Goal: Task Accomplishment & Management: Manage account settings

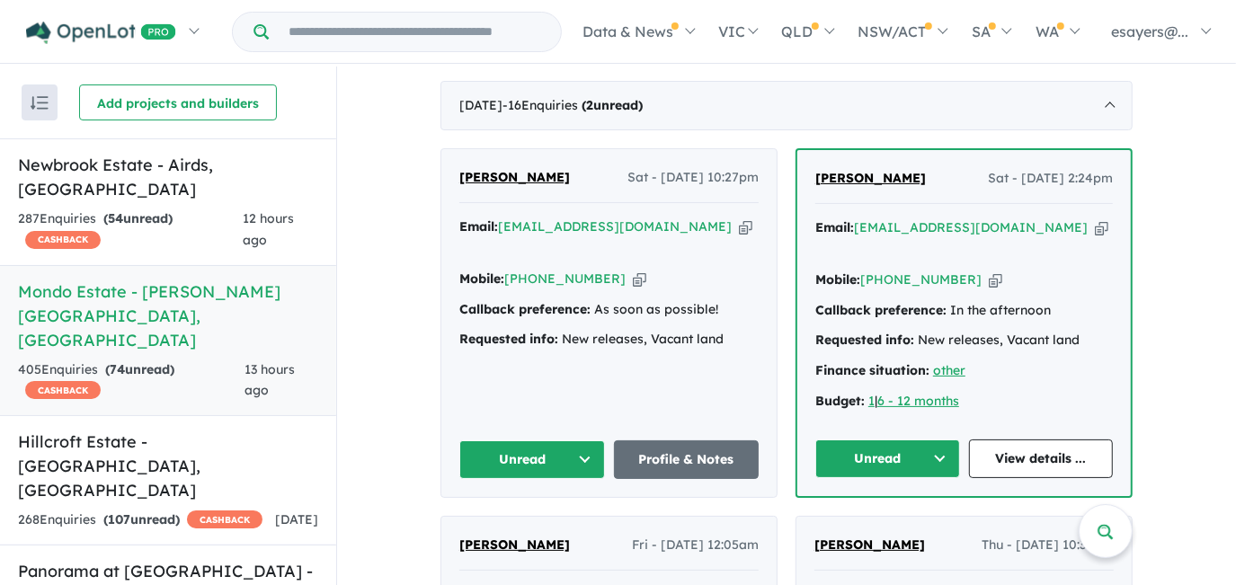
scroll to position [731, 0]
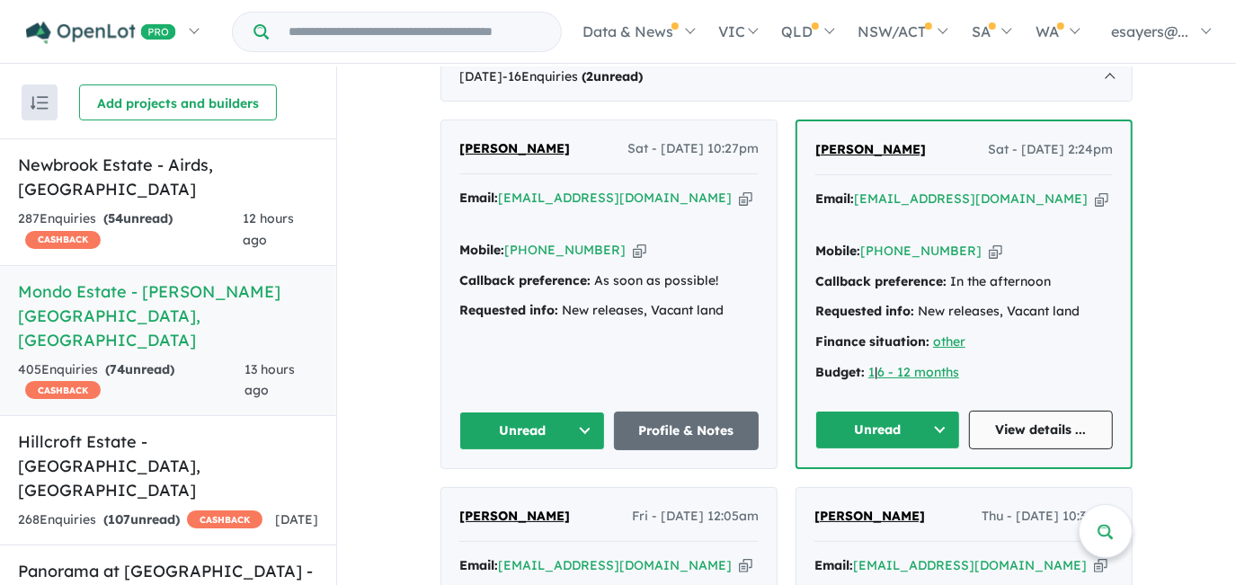
click at [1040, 411] on link "View details ..." at bounding box center [1041, 430] width 145 height 39
click at [865, 411] on button "Unread" at bounding box center [887, 430] width 145 height 39
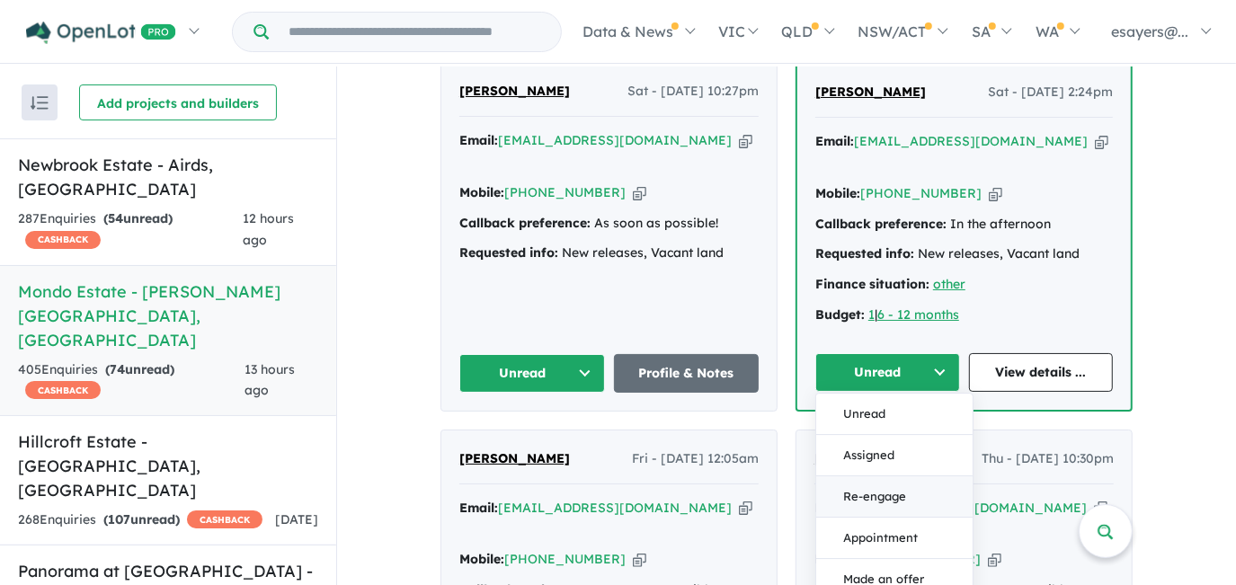
scroll to position [812, 0]
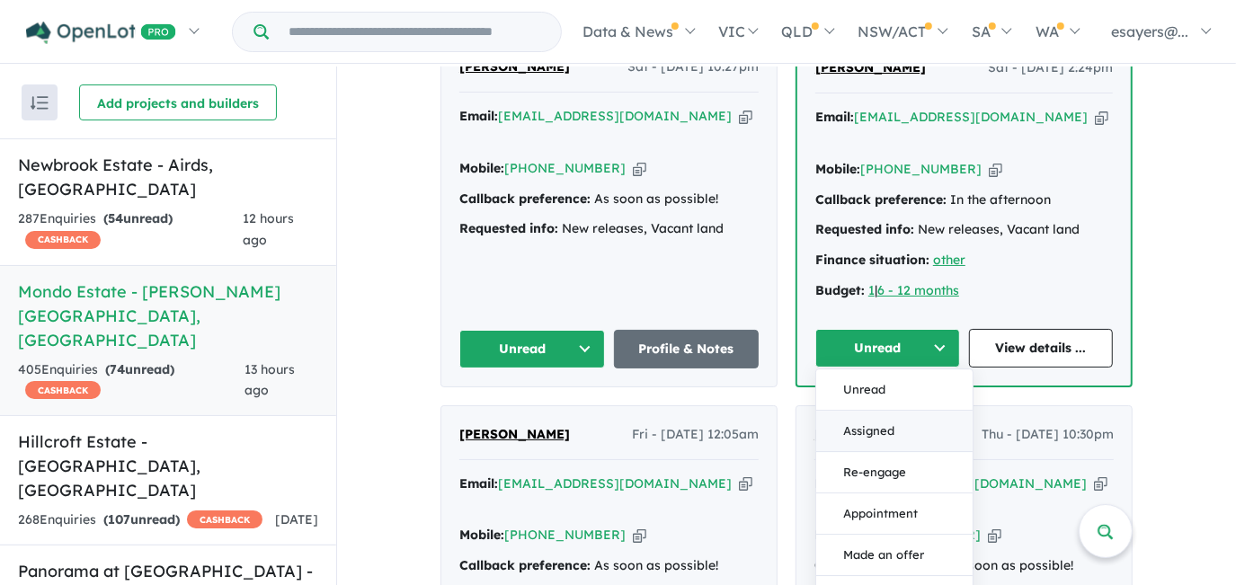
click at [870, 411] on button "Assigned" at bounding box center [894, 431] width 156 height 41
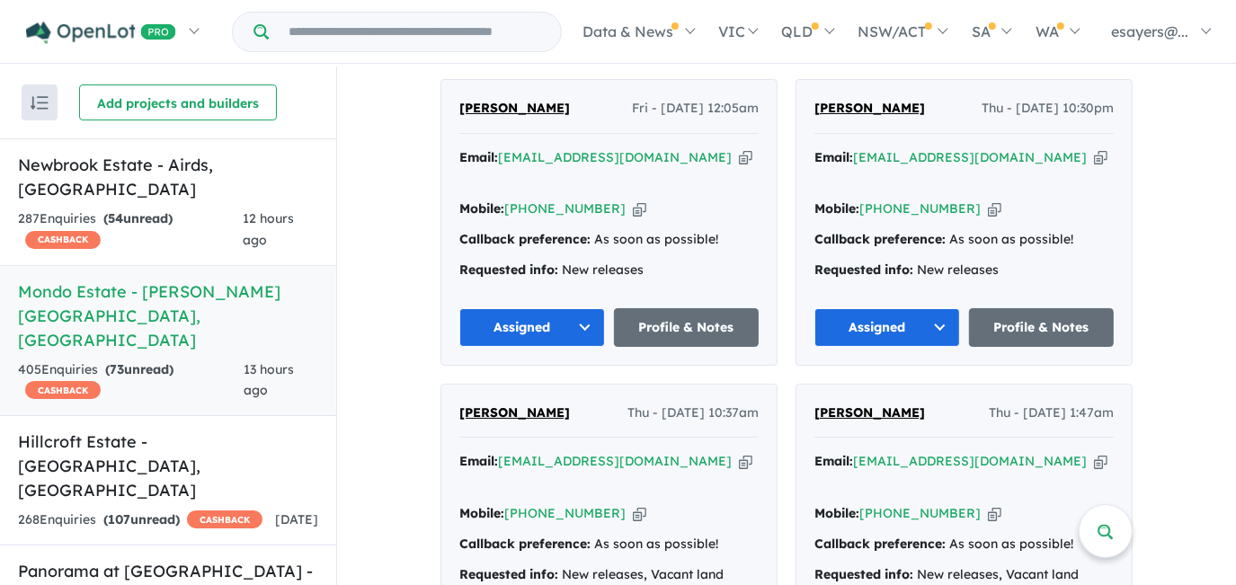
scroll to position [731, 0]
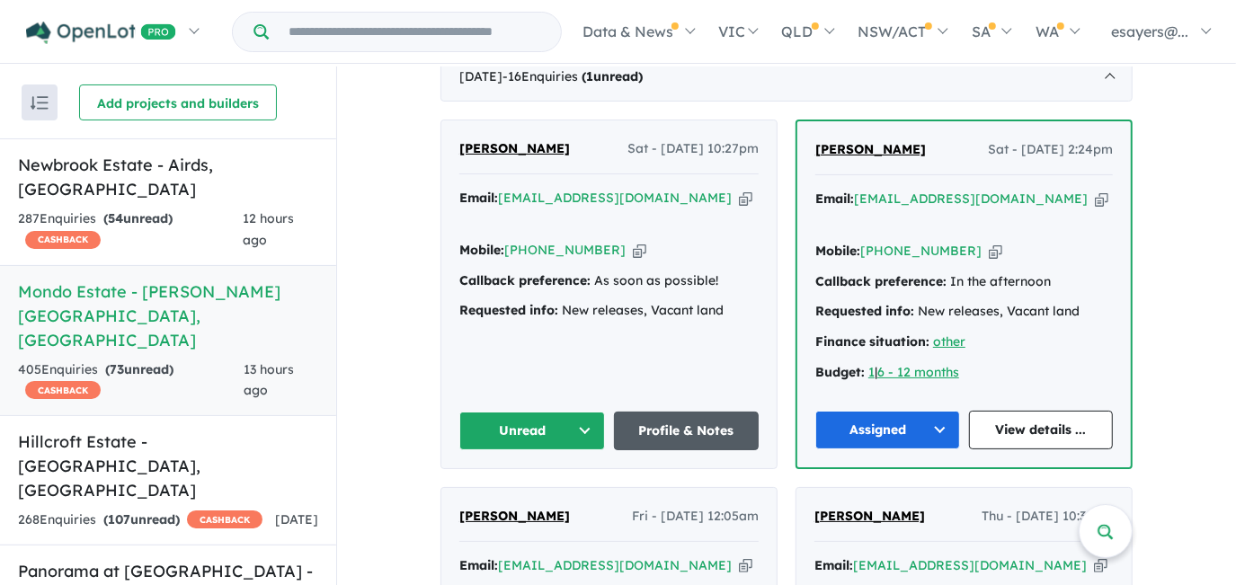
click at [709, 412] on link "Profile & Notes" at bounding box center [687, 431] width 146 height 39
click at [674, 412] on link "Profile & Notes" at bounding box center [687, 431] width 146 height 39
click at [519, 412] on button "Unread" at bounding box center [532, 431] width 146 height 39
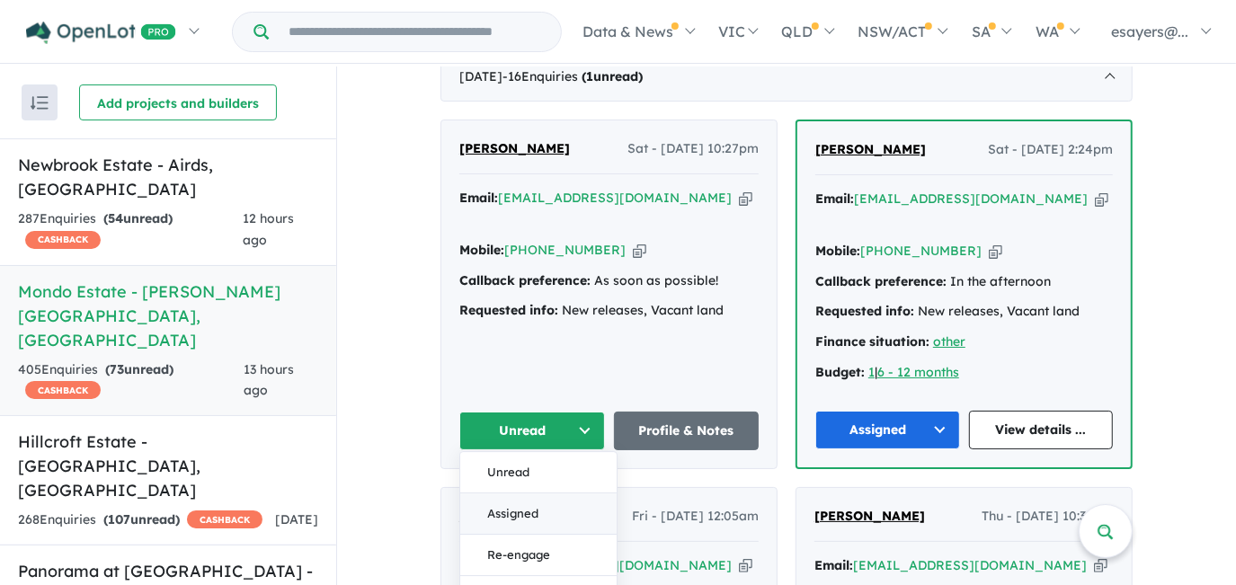
click at [525, 493] on button "Assigned" at bounding box center [538, 513] width 156 height 41
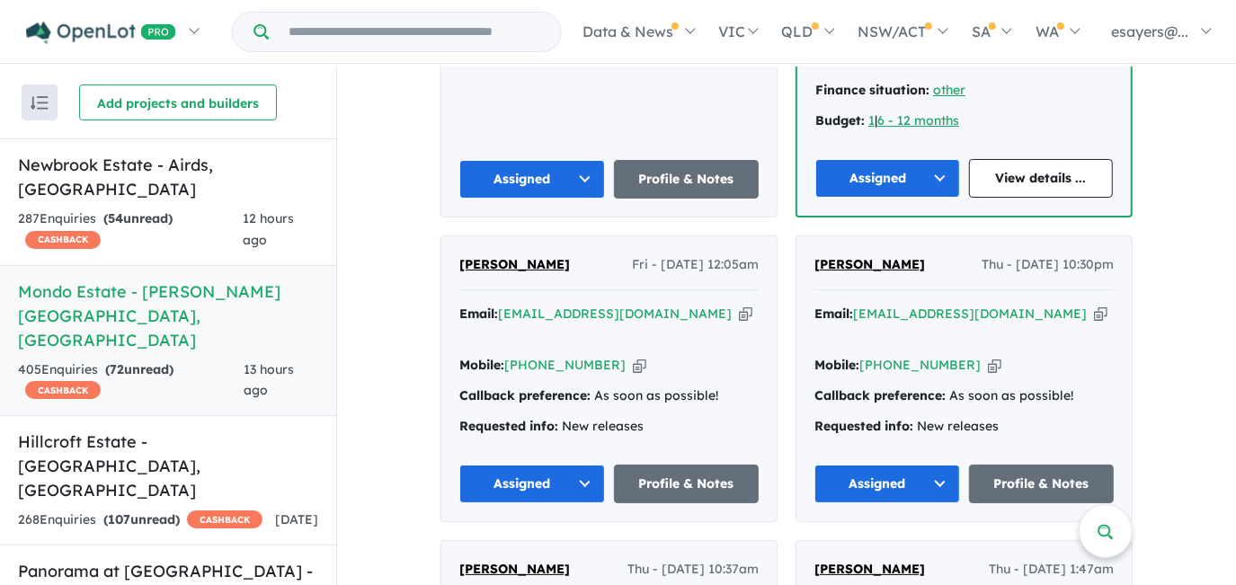
scroll to position [975, 0]
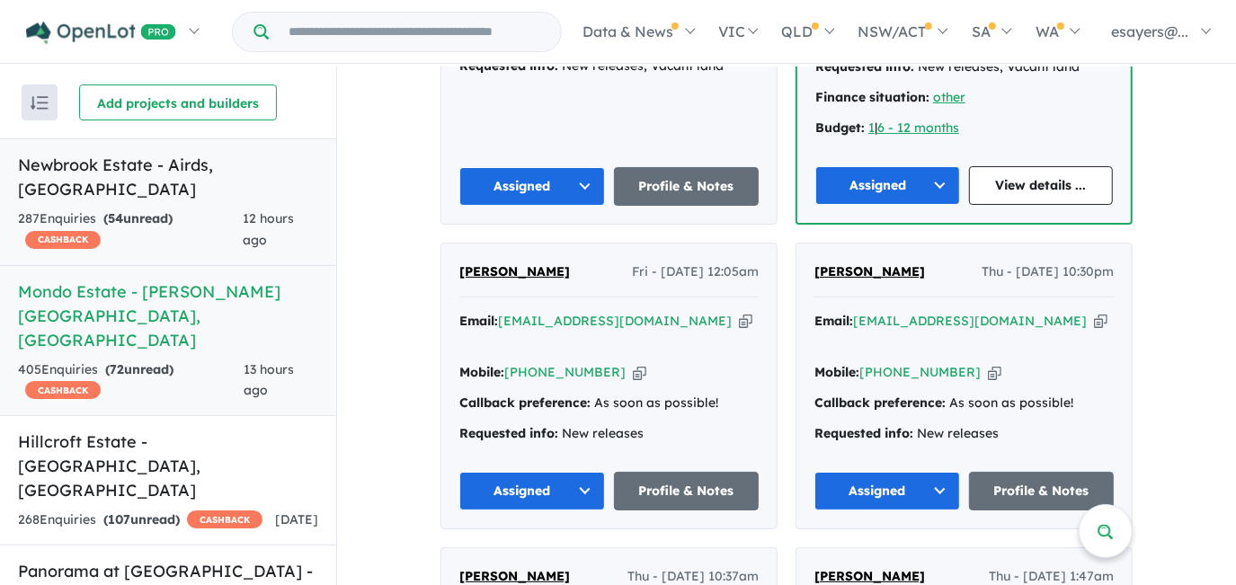
click at [153, 167] on h5 "Newbrook Estate - Airds , NSW" at bounding box center [168, 177] width 300 height 49
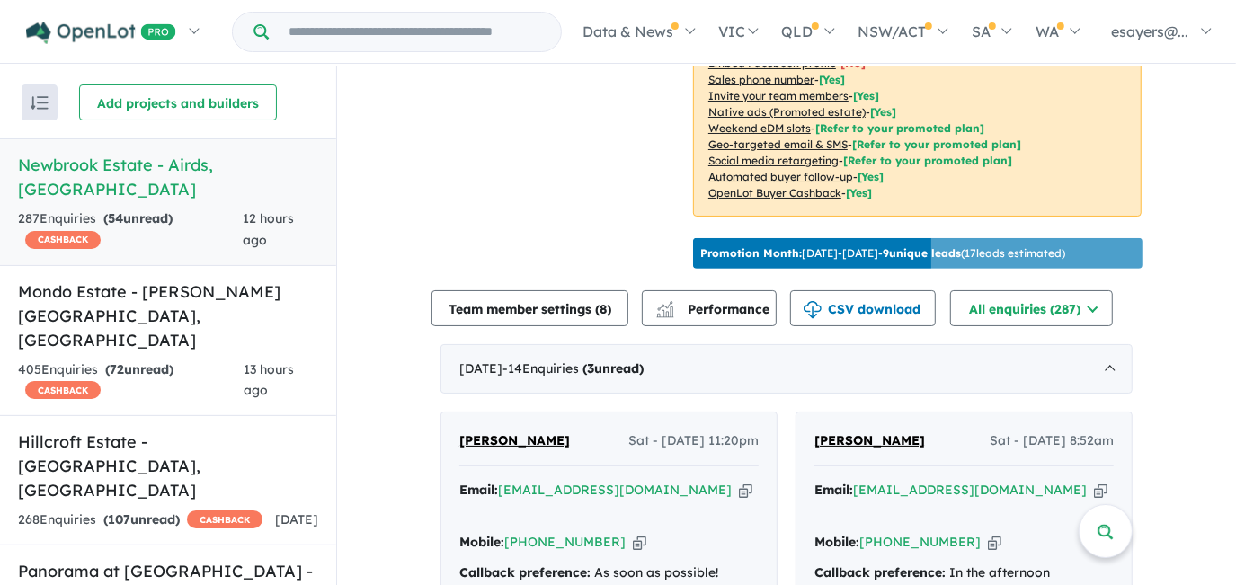
scroll to position [653, 0]
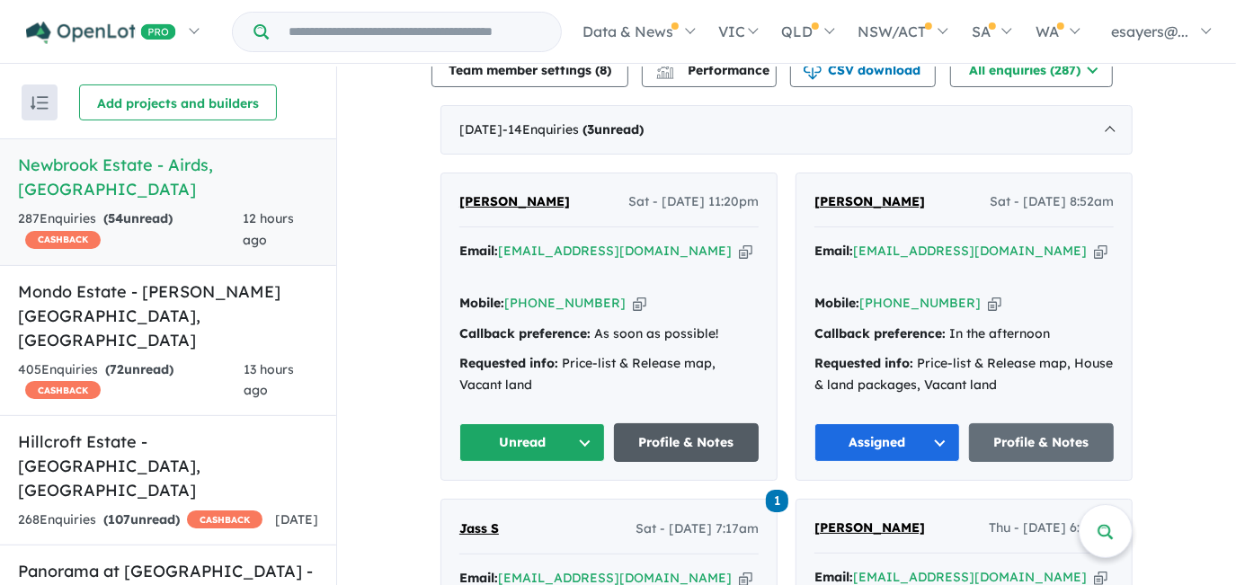
click at [654, 424] on link "Profile & Notes" at bounding box center [687, 442] width 146 height 39
click at [547, 423] on button "Unread" at bounding box center [532, 442] width 146 height 39
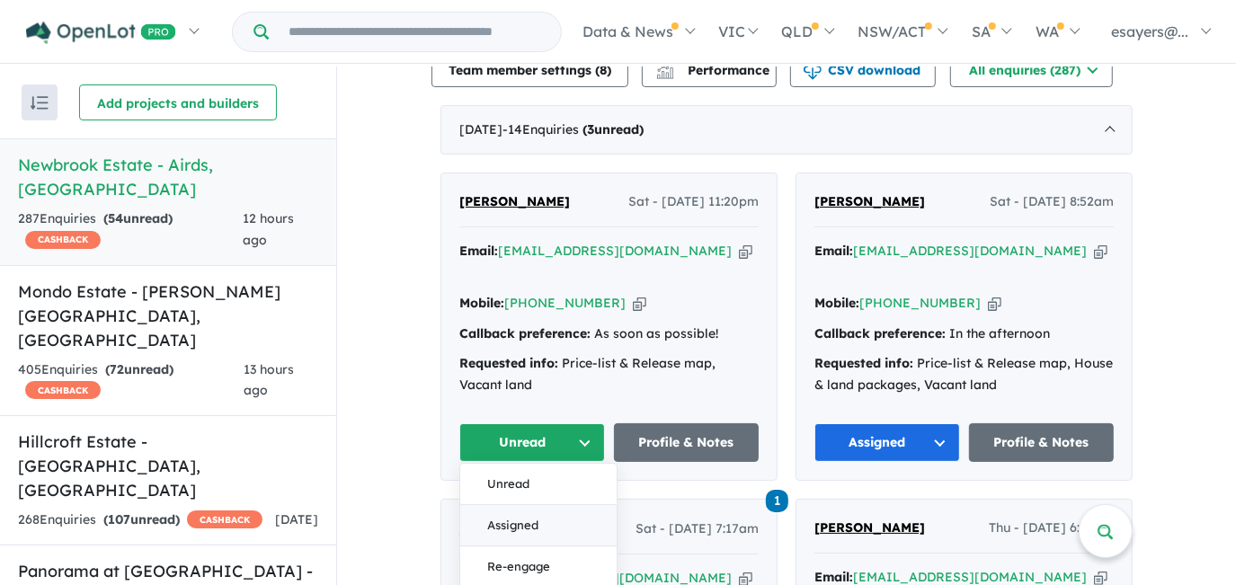
click at [554, 508] on button "Assigned" at bounding box center [538, 525] width 156 height 41
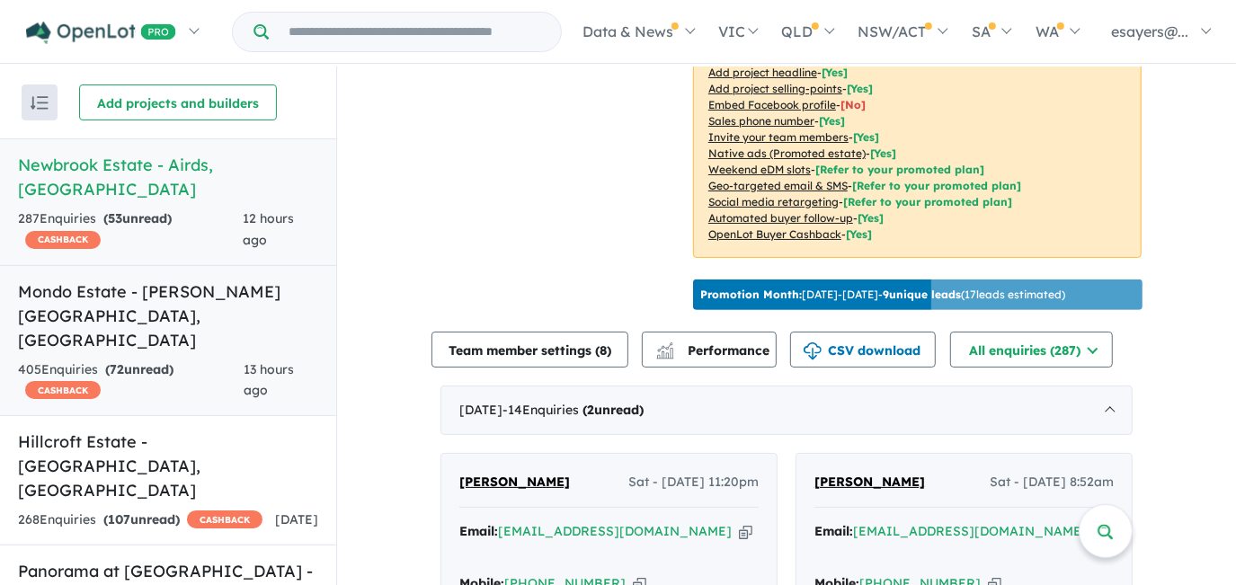
scroll to position [490, 0]
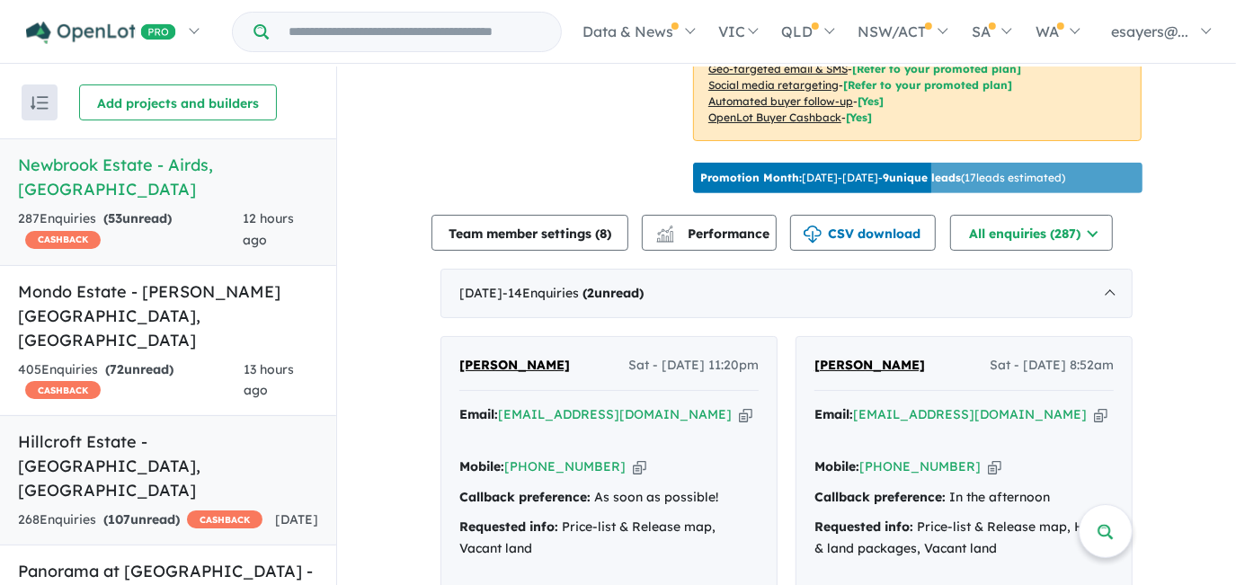
click at [95, 430] on h5 "Hillcroft Estate - Claymore , NSW" at bounding box center [168, 466] width 300 height 73
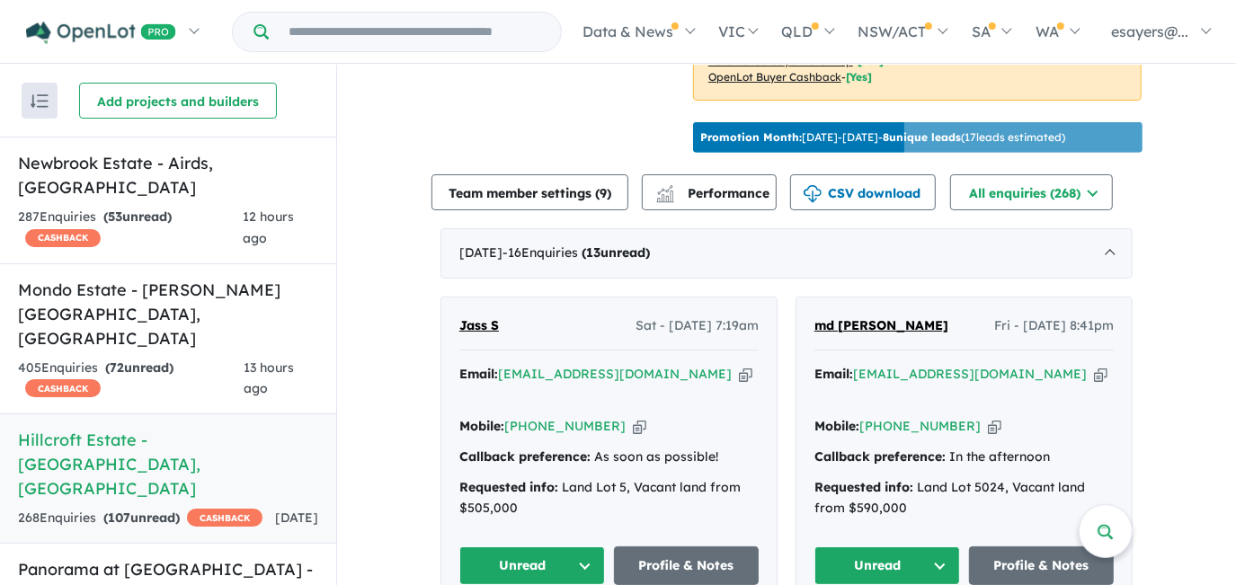
scroll to position [735, 0]
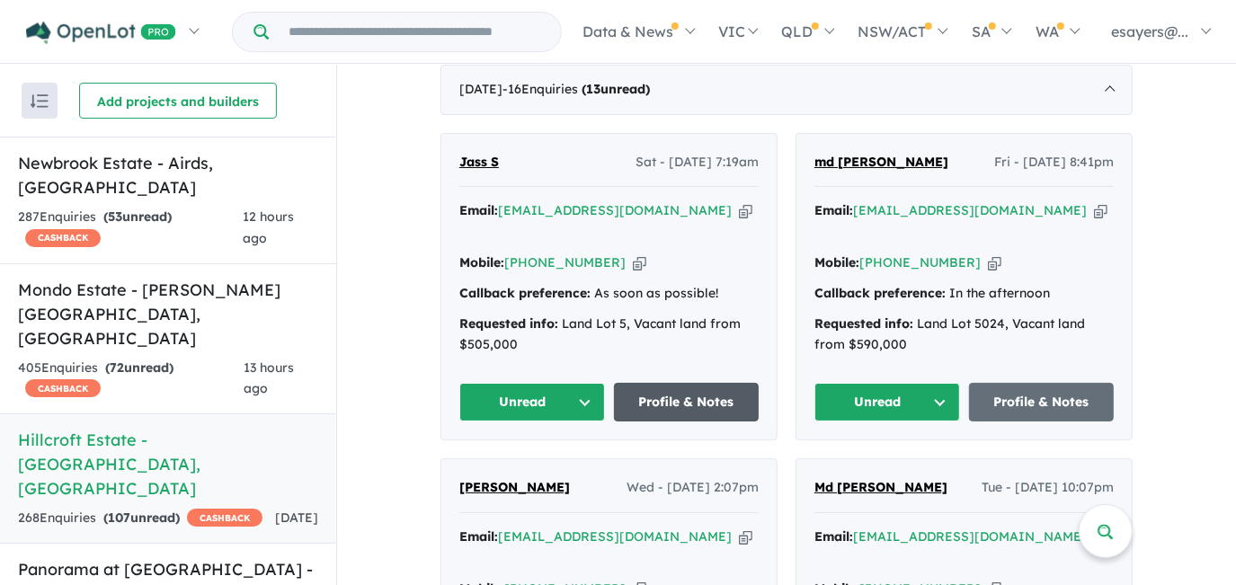
click at [669, 383] on link "Profile & Notes" at bounding box center [687, 402] width 146 height 39
click at [496, 383] on button "Unread" at bounding box center [532, 402] width 146 height 39
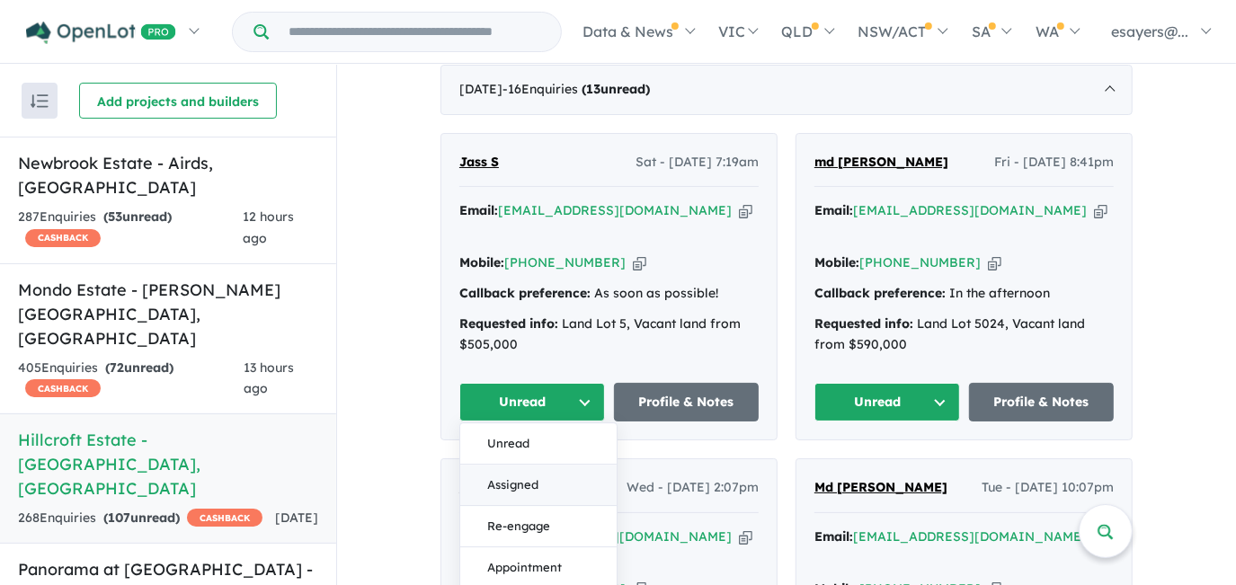
click at [512, 465] on button "Assigned" at bounding box center [538, 485] width 156 height 41
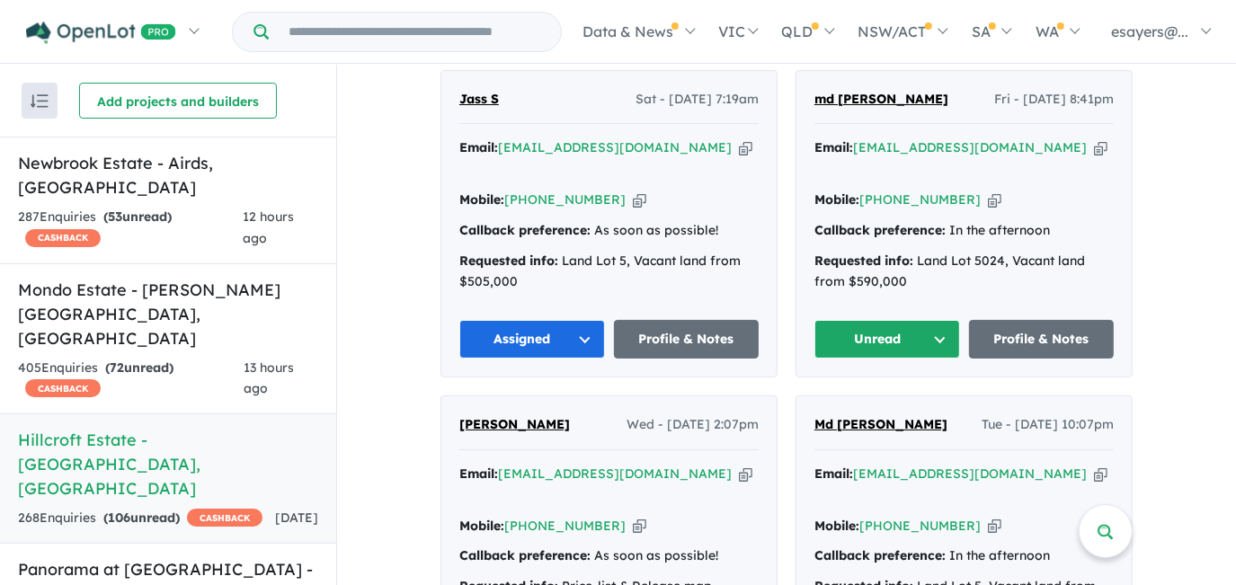
scroll to position [899, 0]
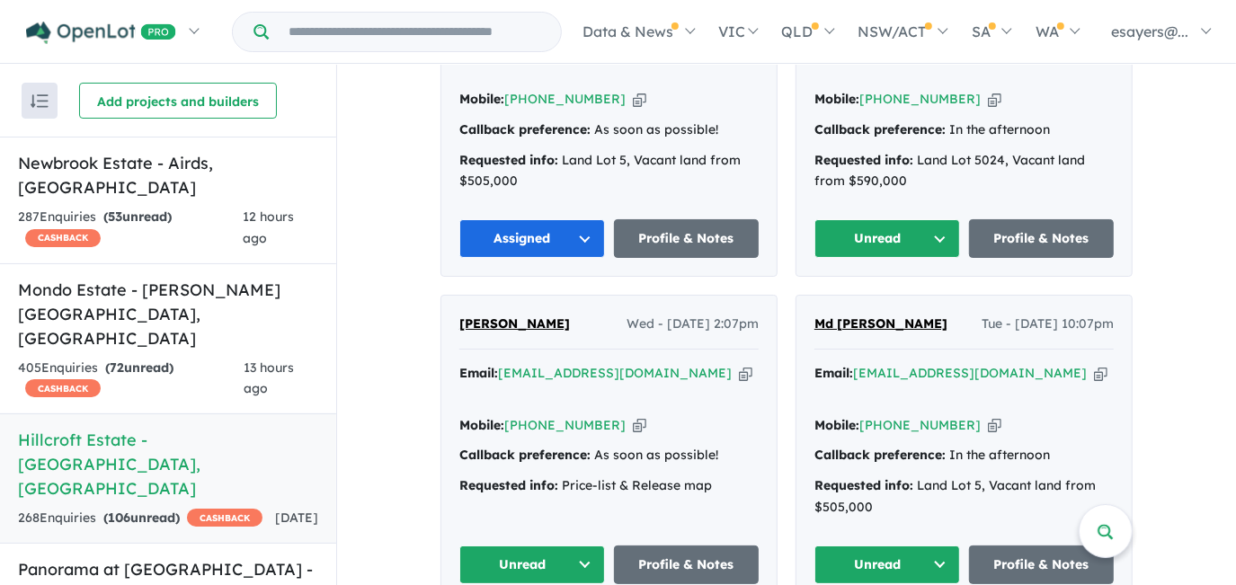
click at [854, 219] on button "Unread" at bounding box center [887, 238] width 146 height 39
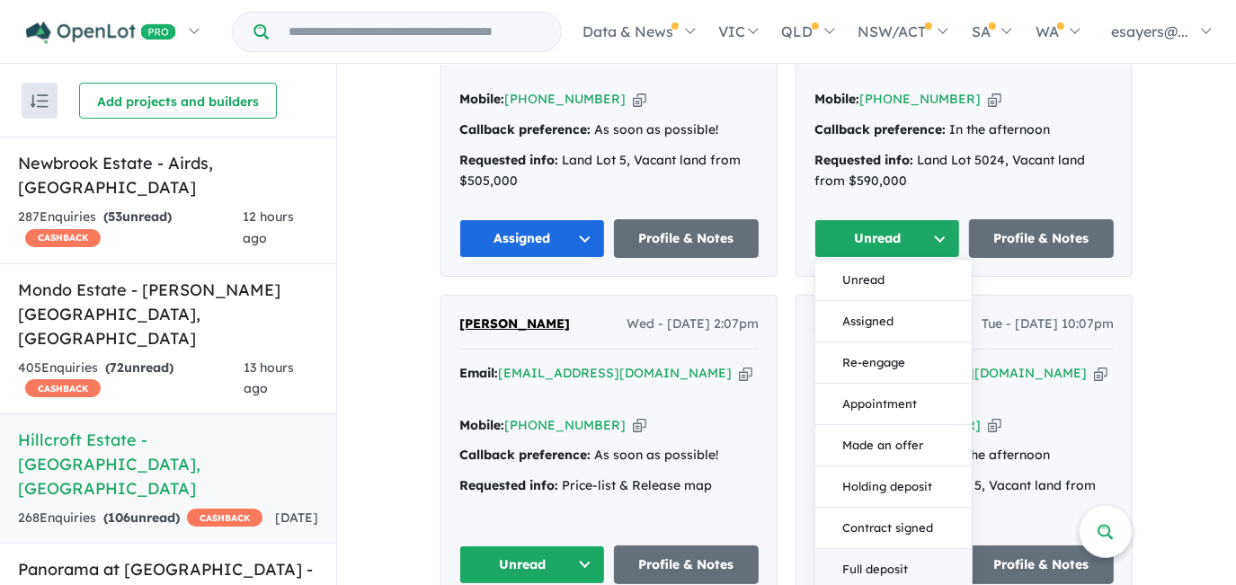
scroll to position [1143, 0]
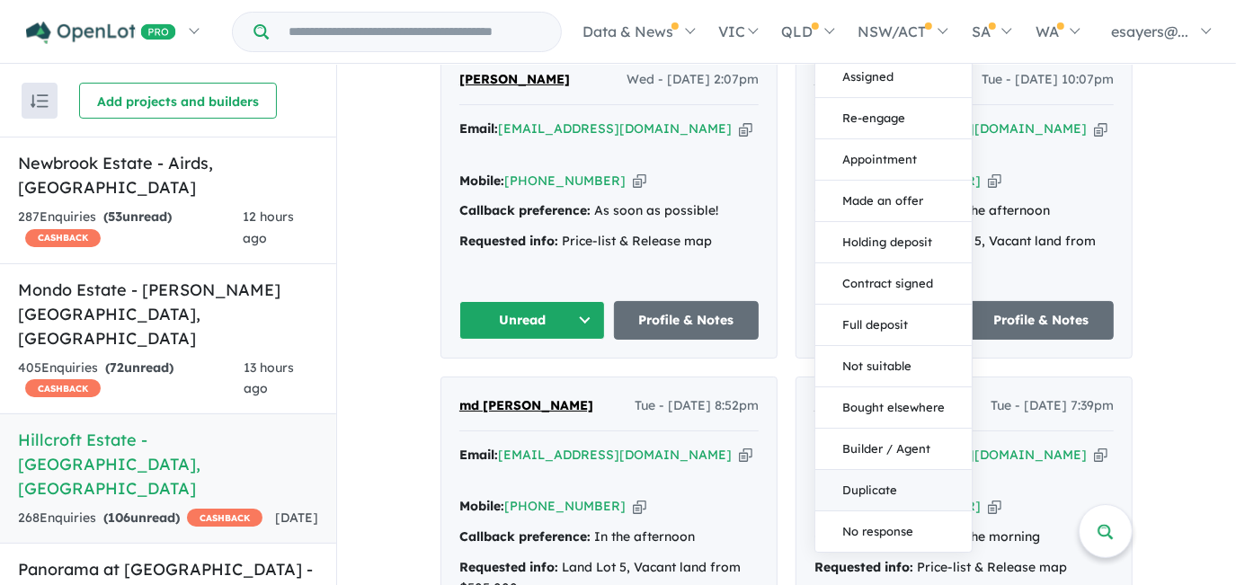
click at [859, 470] on button "Duplicate" at bounding box center [893, 490] width 156 height 41
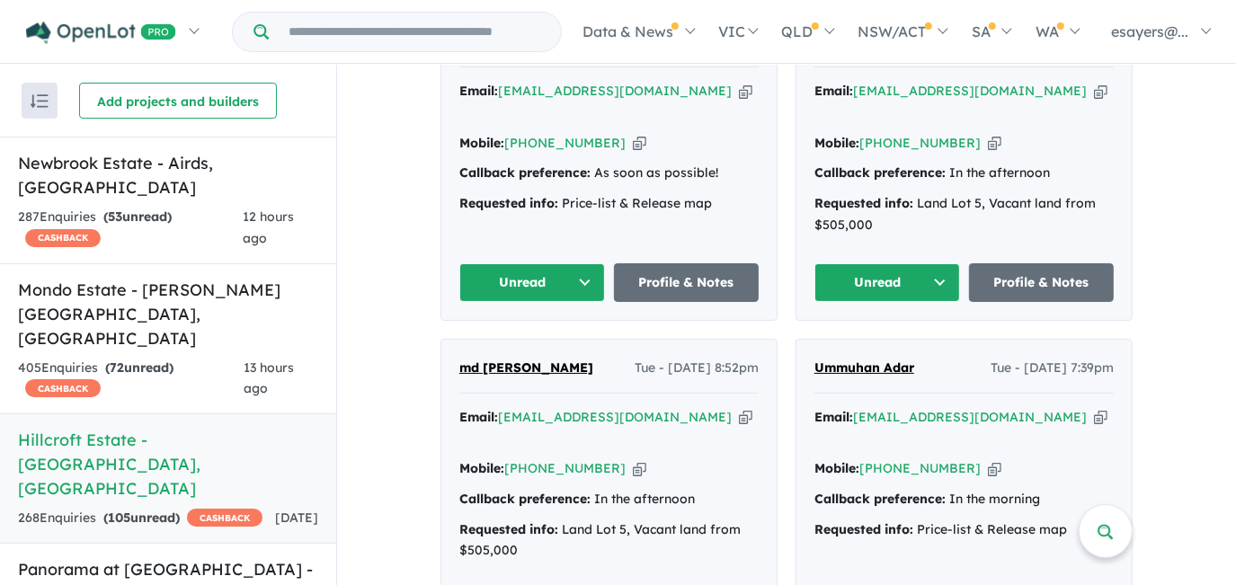
scroll to position [1061, 0]
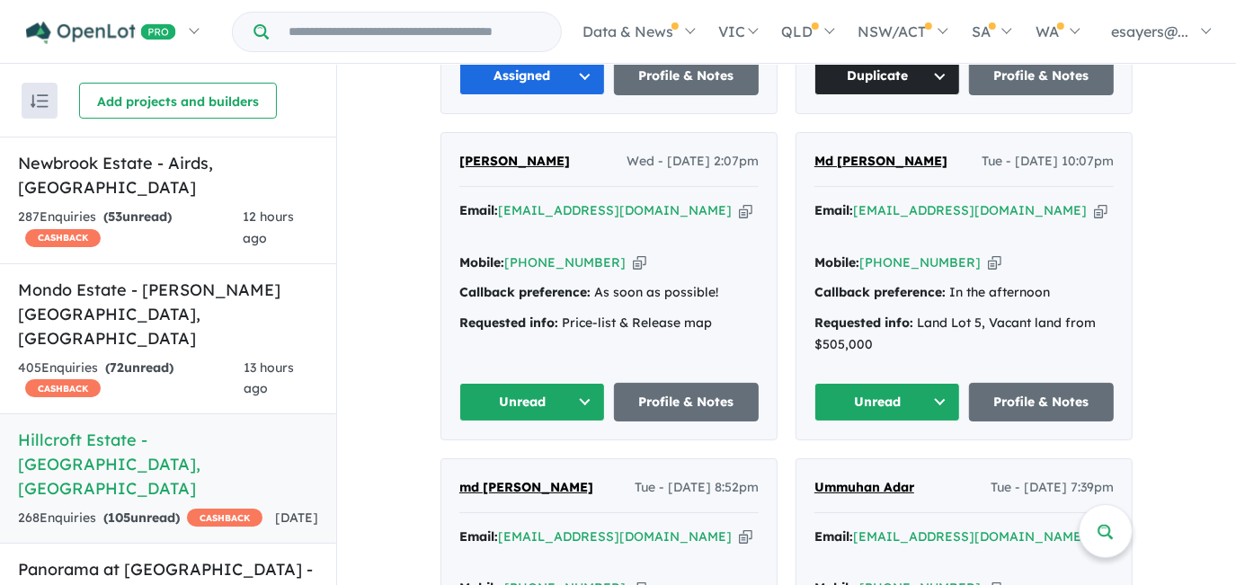
click at [856, 383] on button "Unread" at bounding box center [887, 402] width 146 height 39
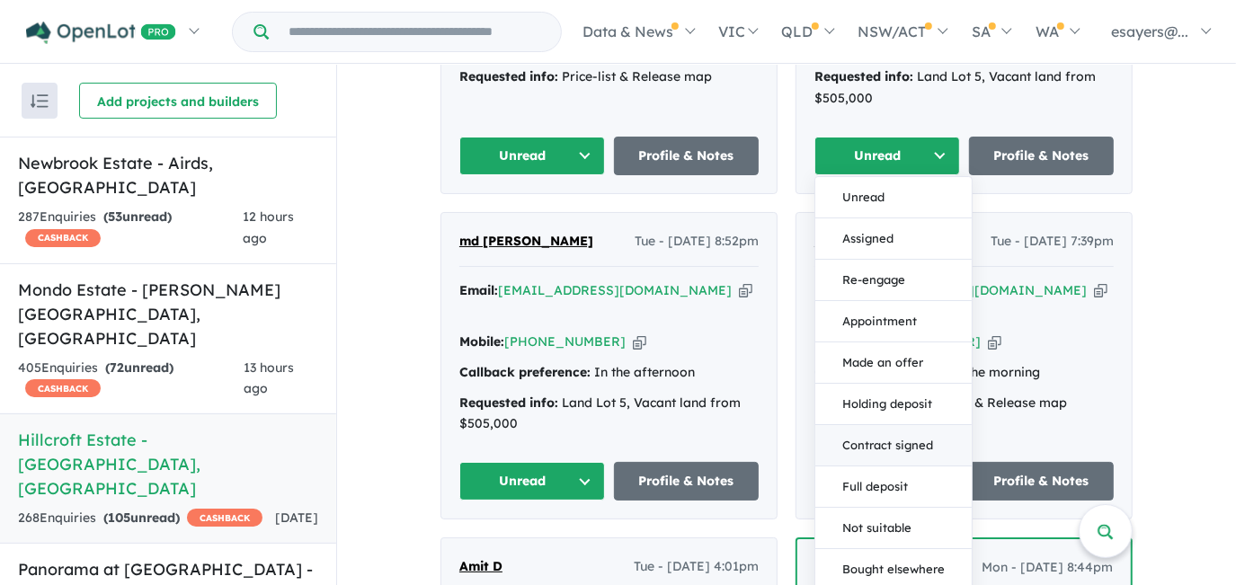
scroll to position [1388, 0]
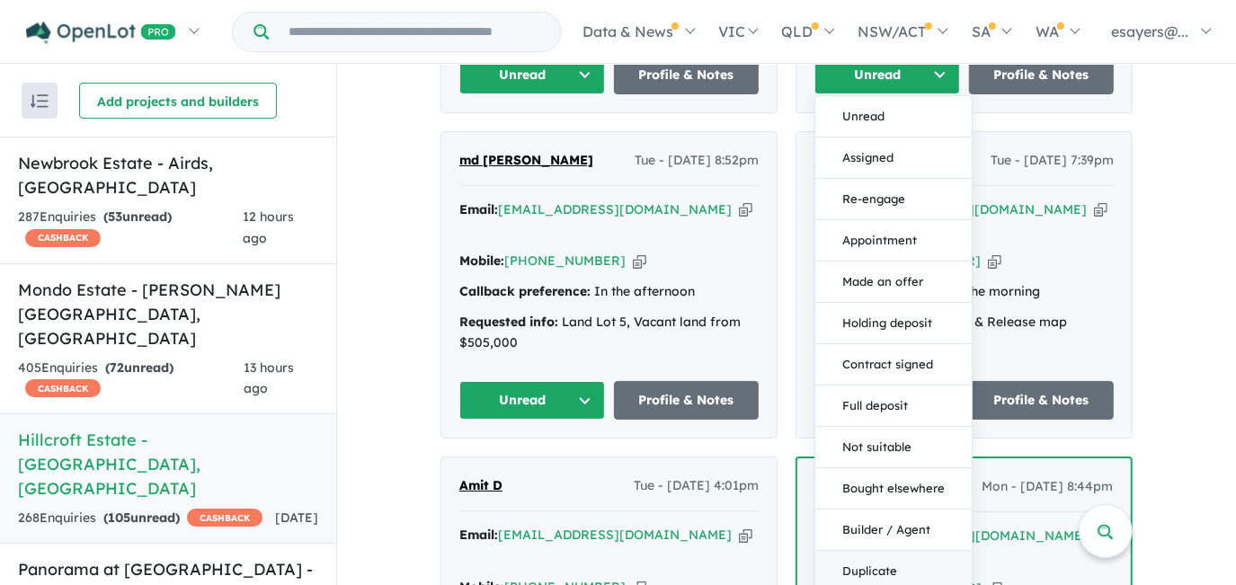
click at [874, 551] on button "Duplicate" at bounding box center [893, 571] width 156 height 41
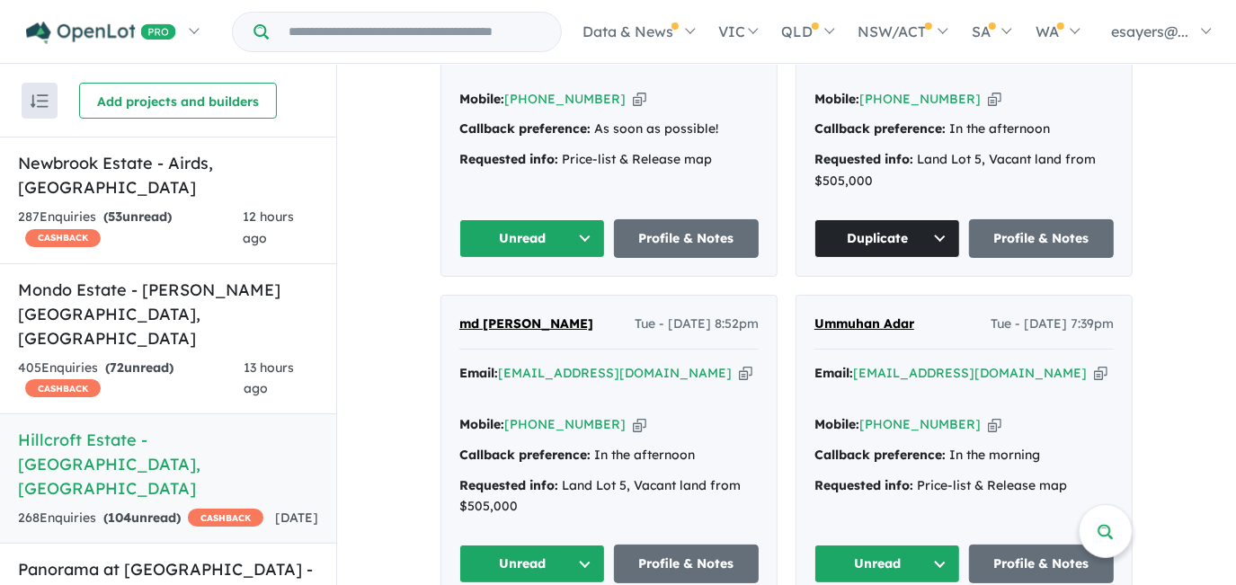
scroll to position [899, 0]
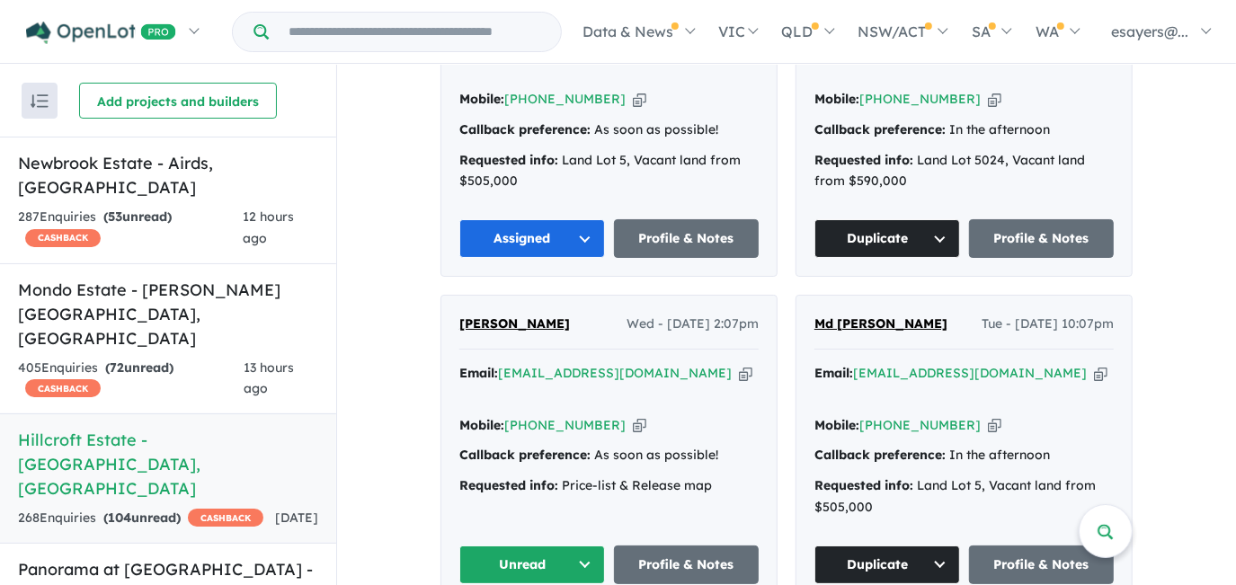
click at [541, 546] on button "Unread" at bounding box center [532, 565] width 146 height 39
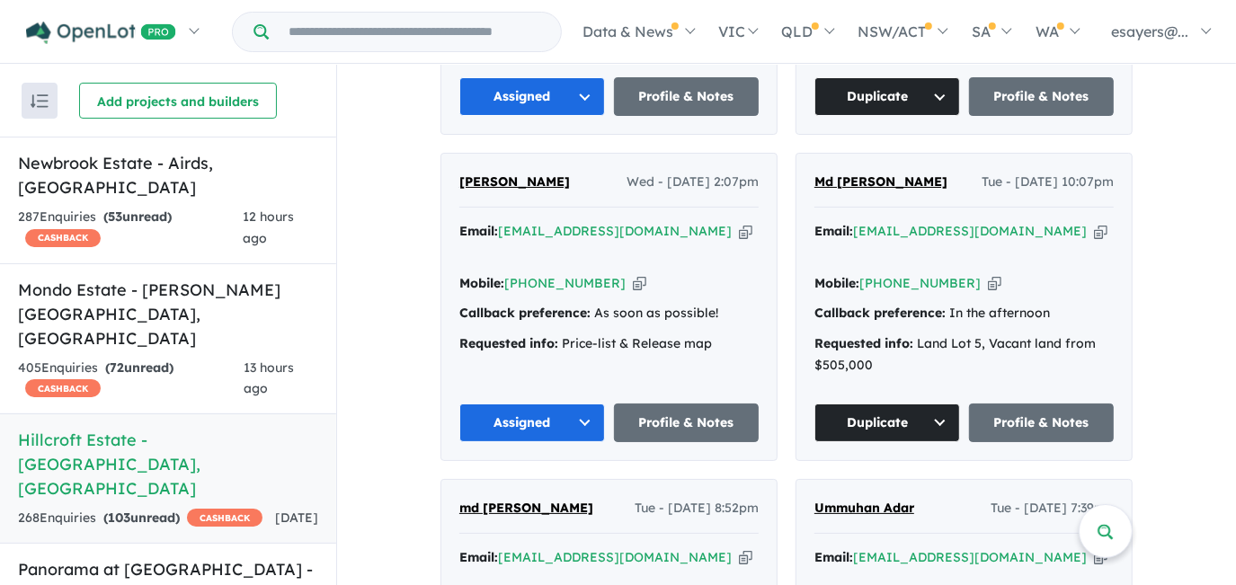
scroll to position [1143, 0]
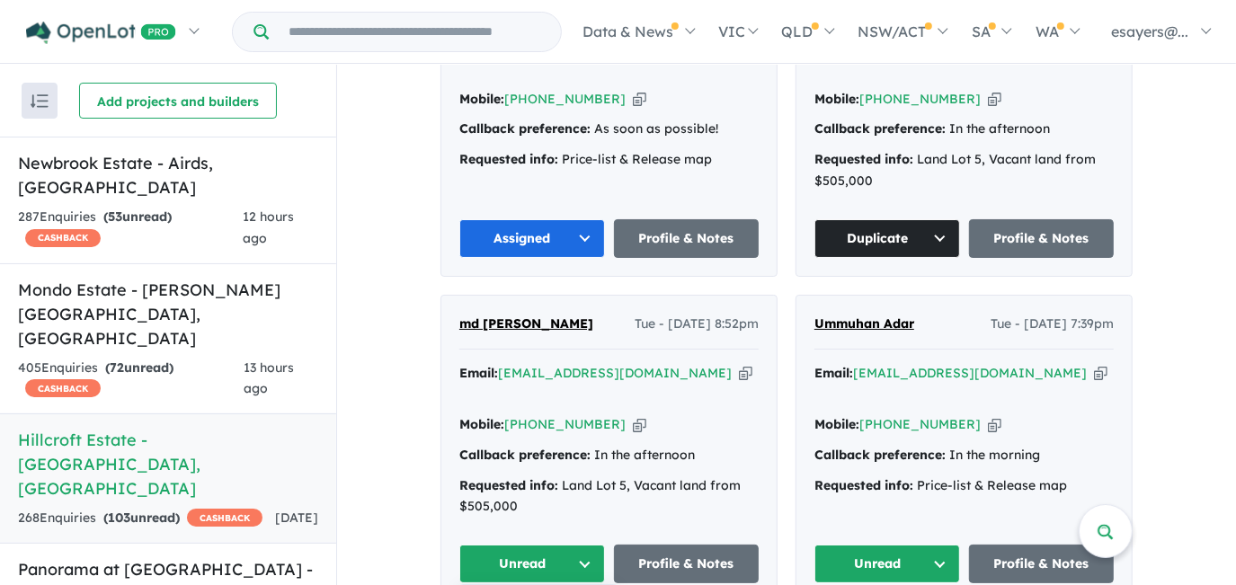
drag, startPoint x: 904, startPoint y: 472, endPoint x: 905, endPoint y: 486, distance: 14.4
click at [904, 545] on button "Unread" at bounding box center [887, 564] width 146 height 39
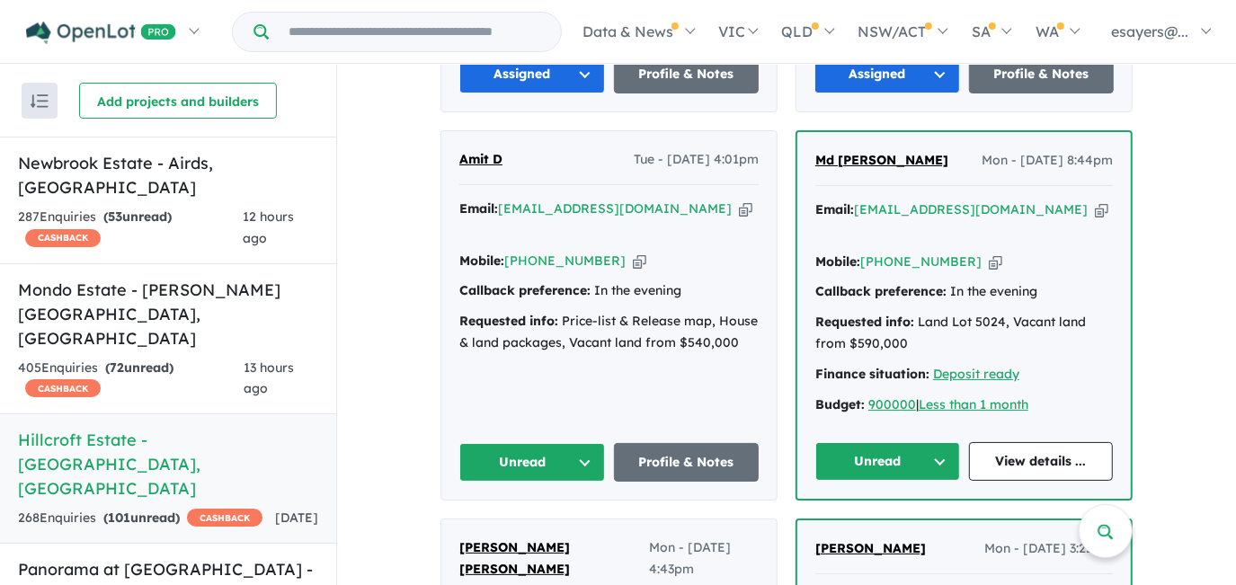
scroll to position [1716, 0]
click at [519, 442] on button "Unread" at bounding box center [532, 461] width 146 height 39
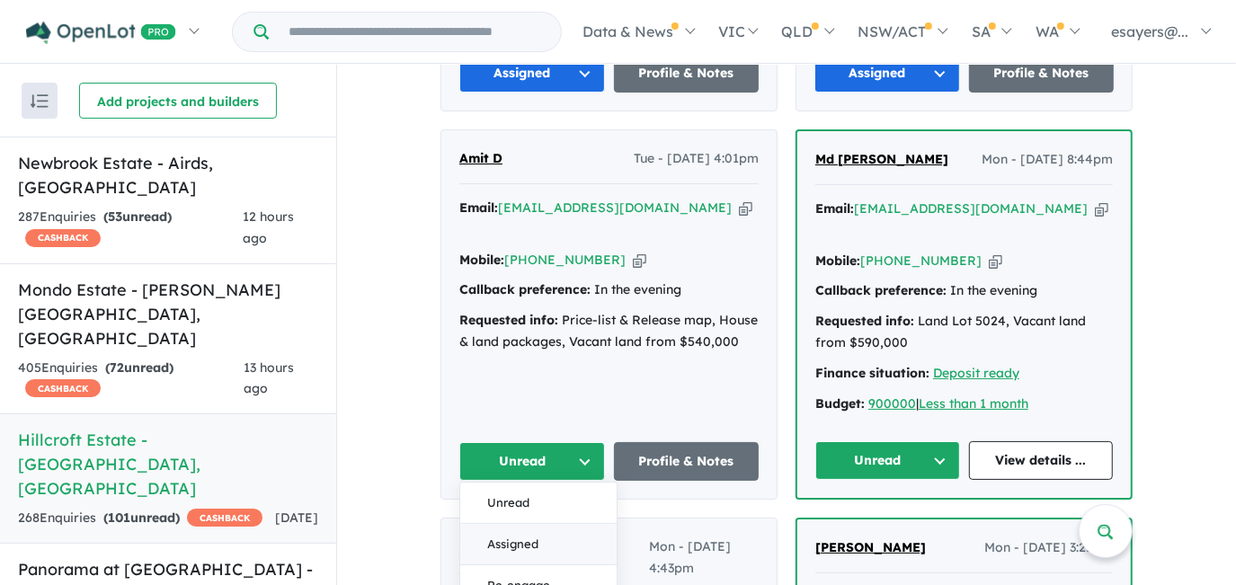
click at [529, 525] on button "Assigned" at bounding box center [538, 545] width 156 height 41
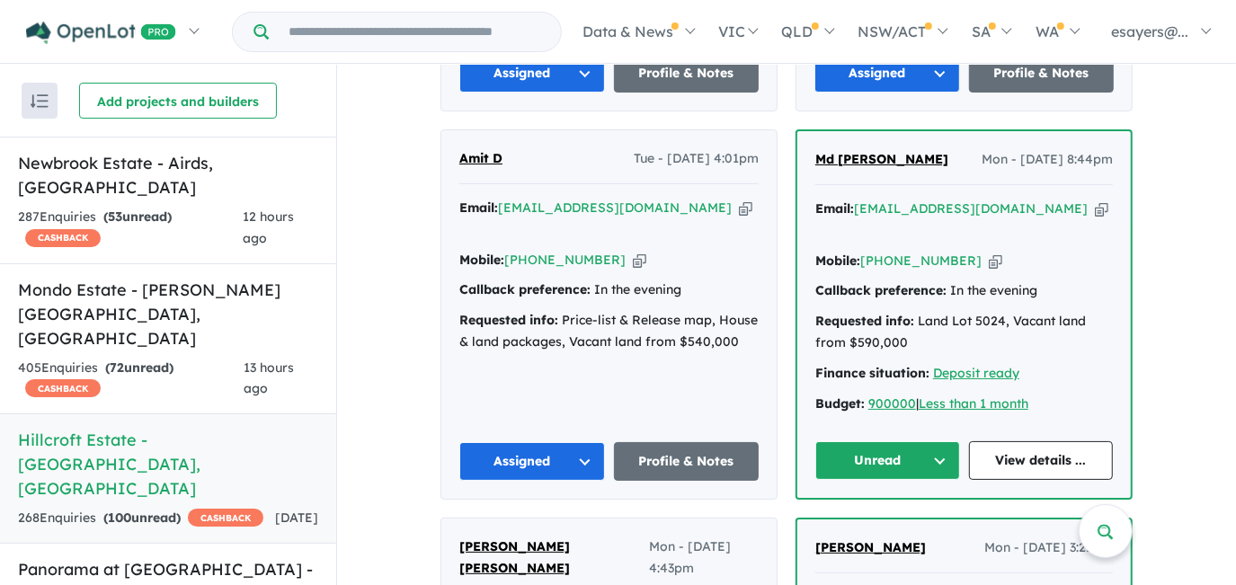
click at [852, 441] on button "Unread" at bounding box center [887, 460] width 145 height 39
click at [872, 524] on button "Assigned" at bounding box center [894, 544] width 156 height 41
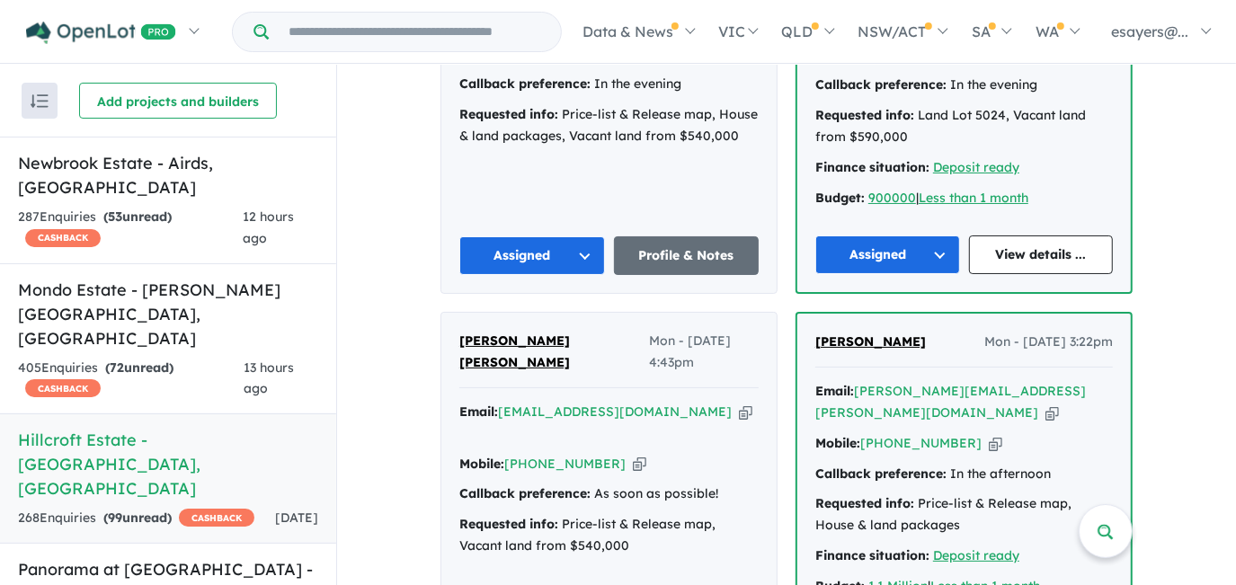
scroll to position [1960, 0]
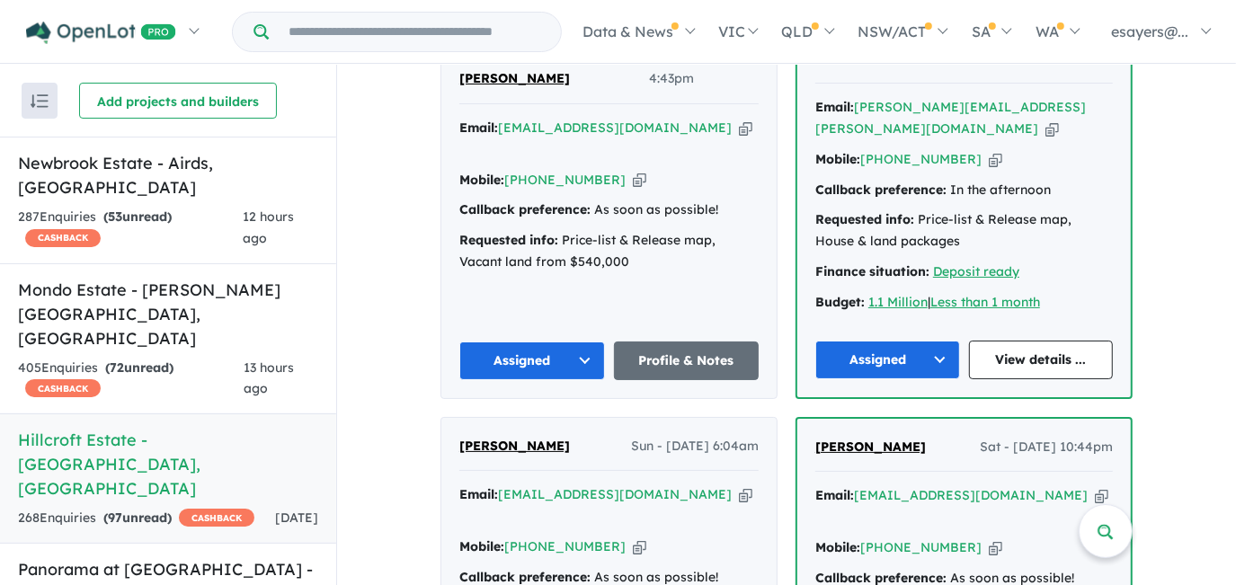
scroll to position [2369, 0]
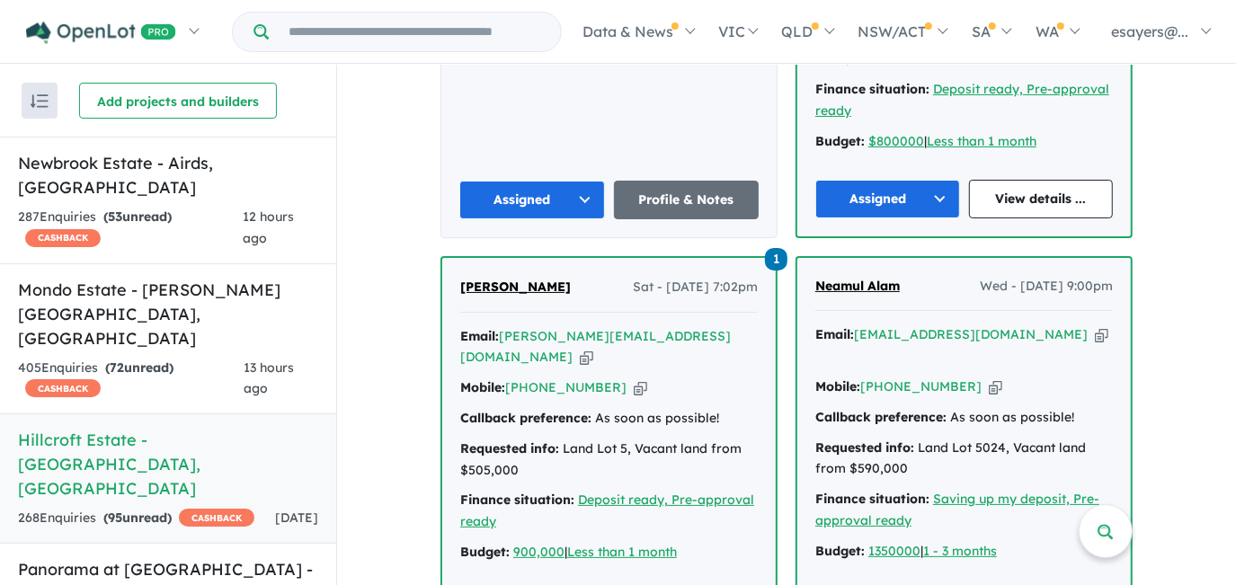
scroll to position [2777, 0]
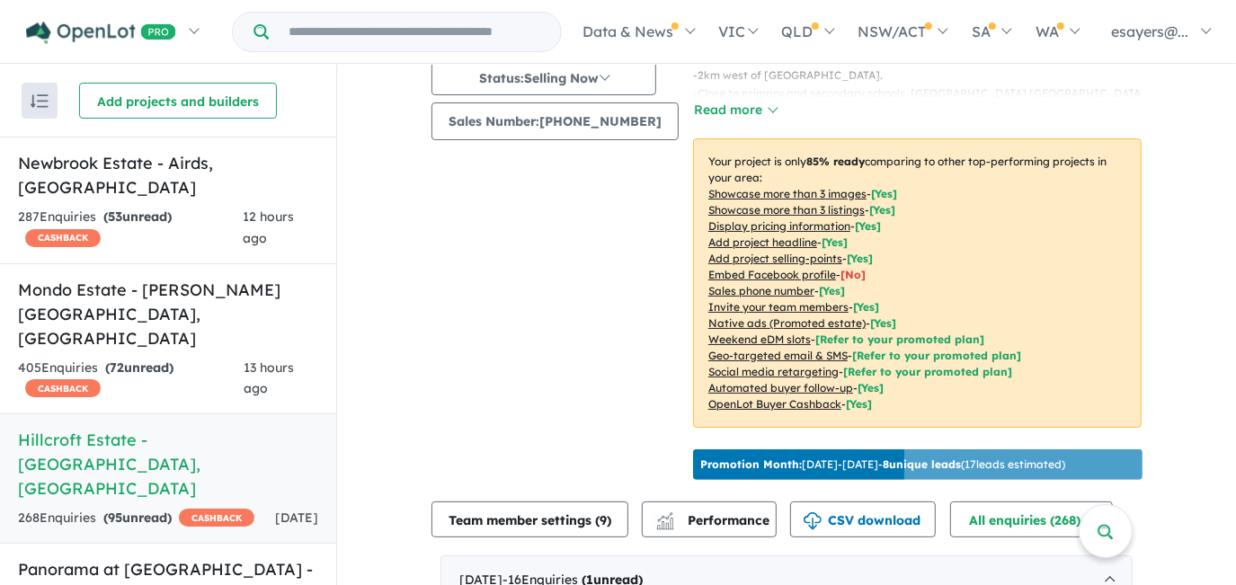
scroll to position [0, 0]
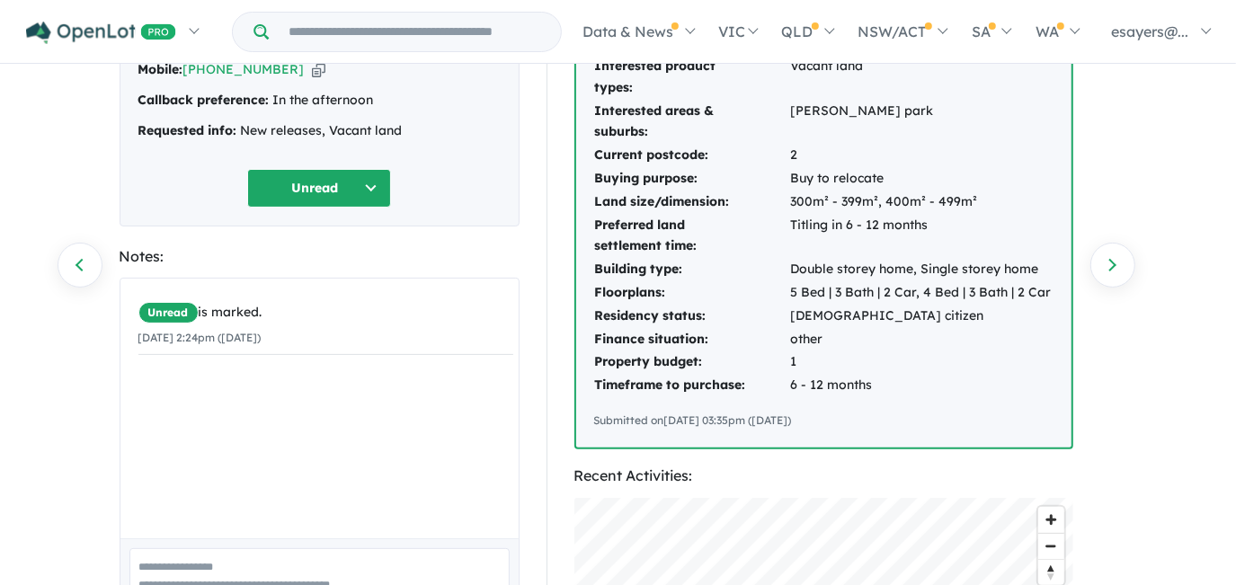
scroll to position [81, 0]
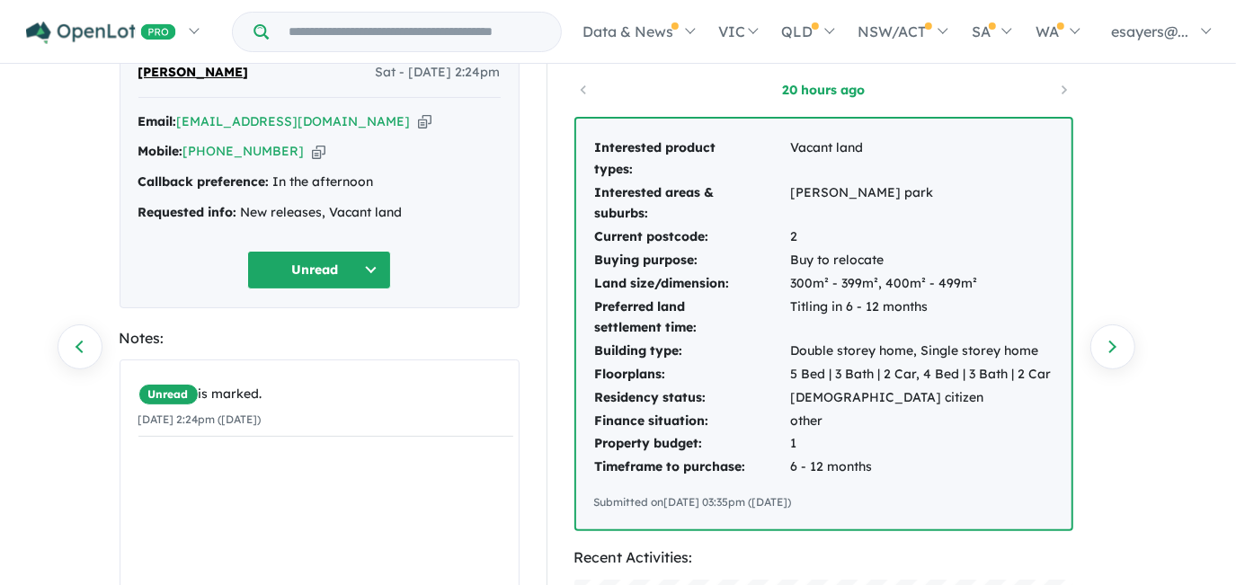
click at [418, 122] on icon "button" at bounding box center [424, 121] width 13 height 19
click at [312, 147] on icon "button" at bounding box center [318, 151] width 13 height 19
click at [418, 120] on icon "button" at bounding box center [424, 121] width 13 height 19
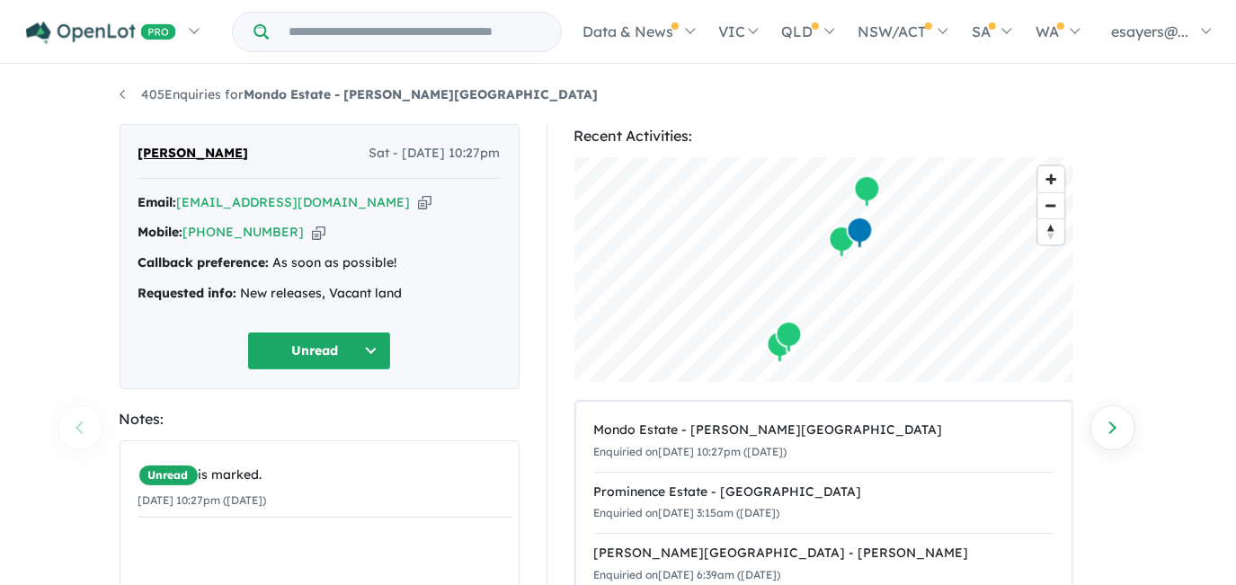
click at [418, 203] on icon "button" at bounding box center [424, 202] width 13 height 19
click at [418, 198] on icon "button" at bounding box center [424, 202] width 13 height 19
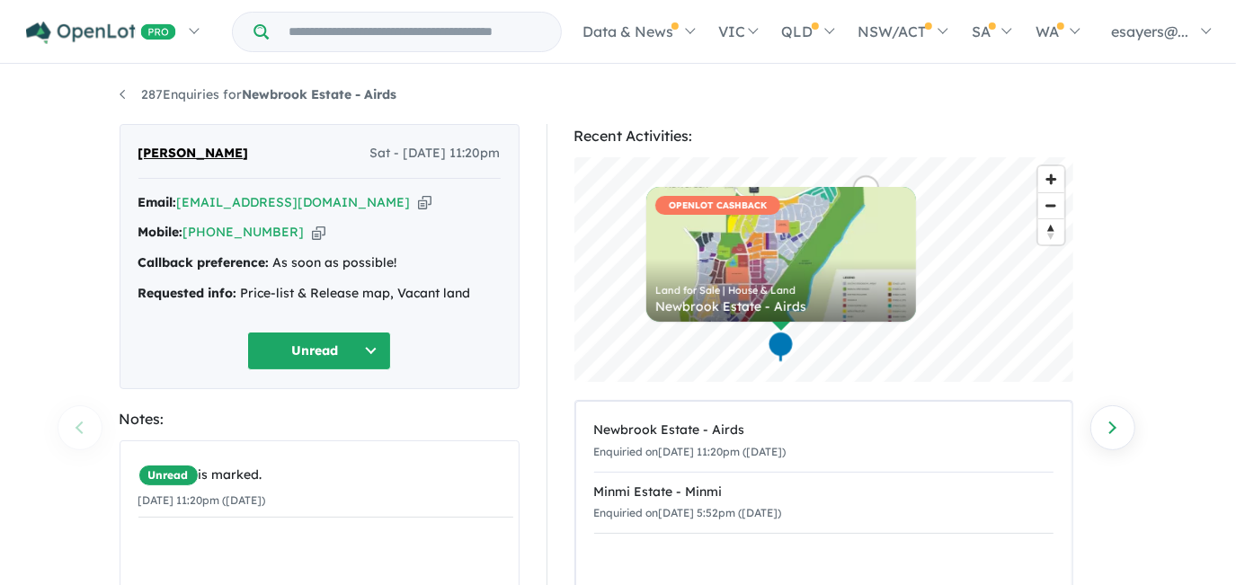
click at [418, 203] on icon "button" at bounding box center [424, 202] width 13 height 19
drag, startPoint x: 363, startPoint y: 200, endPoint x: 371, endPoint y: 152, distance: 48.3
click at [418, 200] on icon "button" at bounding box center [424, 202] width 13 height 19
click at [418, 201] on icon "button" at bounding box center [424, 202] width 13 height 19
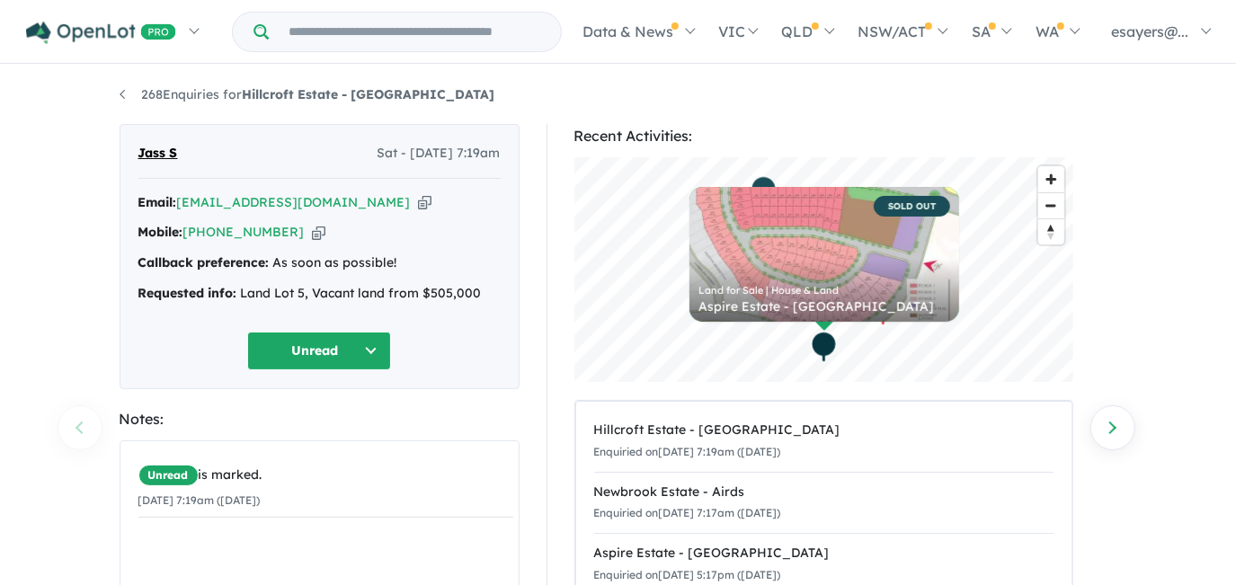
click at [418, 202] on icon "button" at bounding box center [424, 202] width 13 height 19
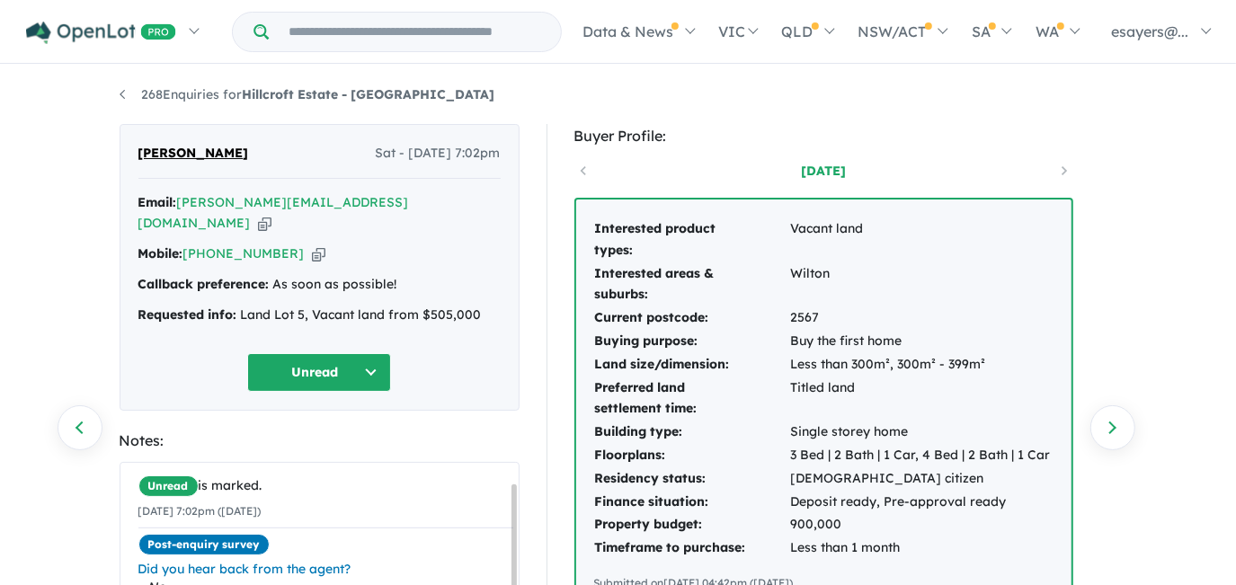
scroll to position [22, 0]
